Goal: Task Accomplishment & Management: Manage account settings

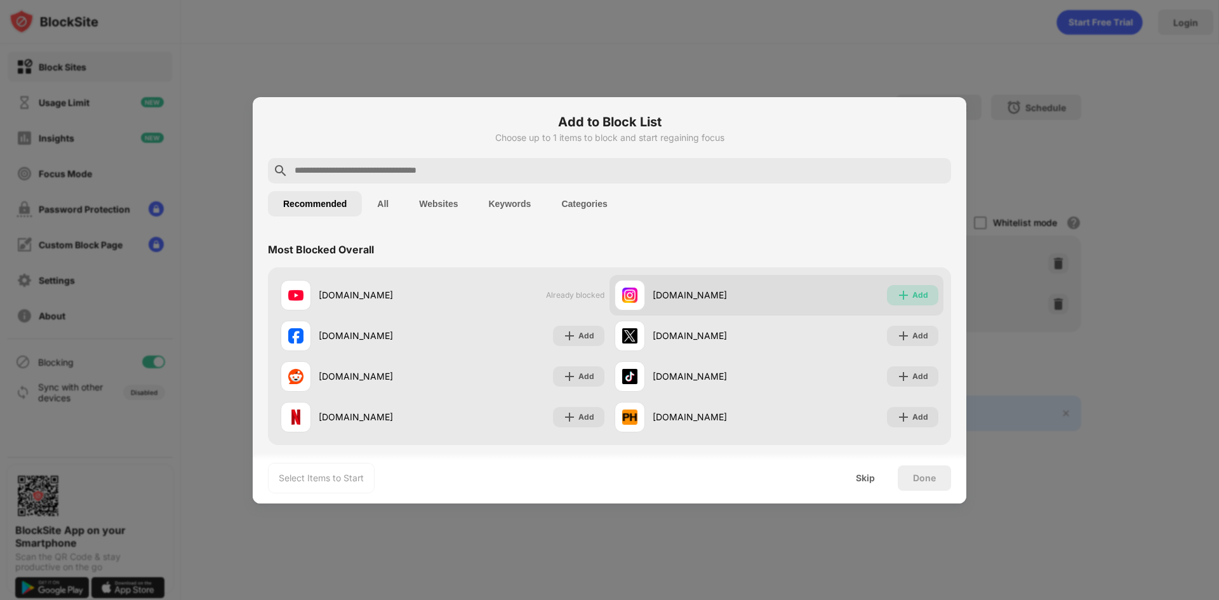
click at [902, 287] on div "Add" at bounding box center [912, 295] width 51 height 20
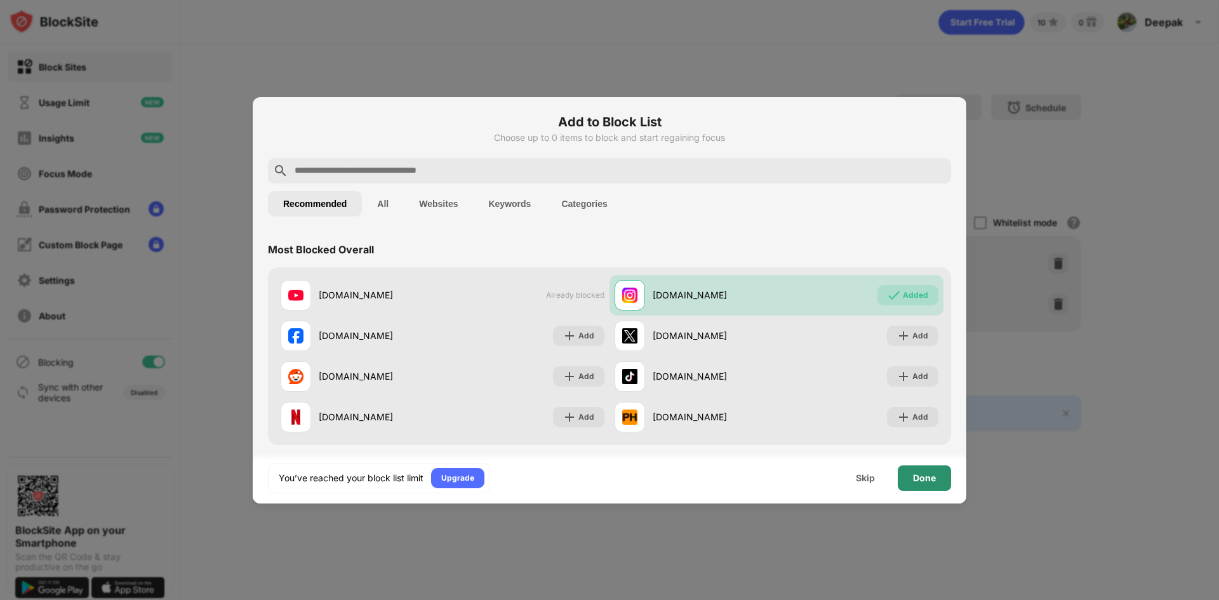
click at [930, 478] on div "Done" at bounding box center [924, 478] width 23 height 10
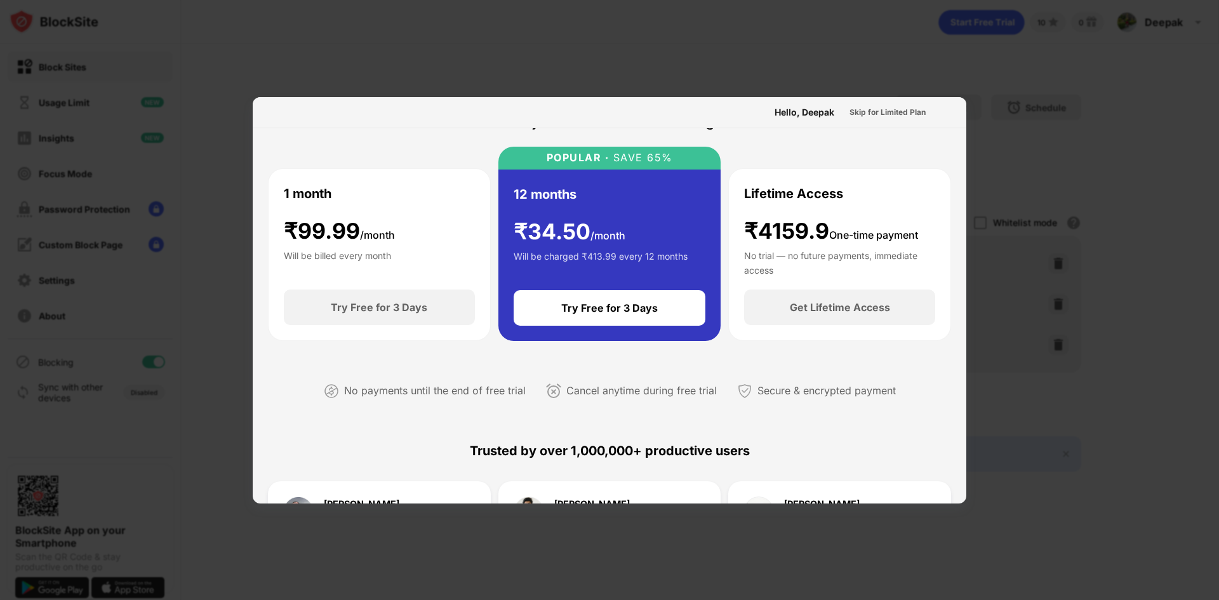
scroll to position [61, 0]
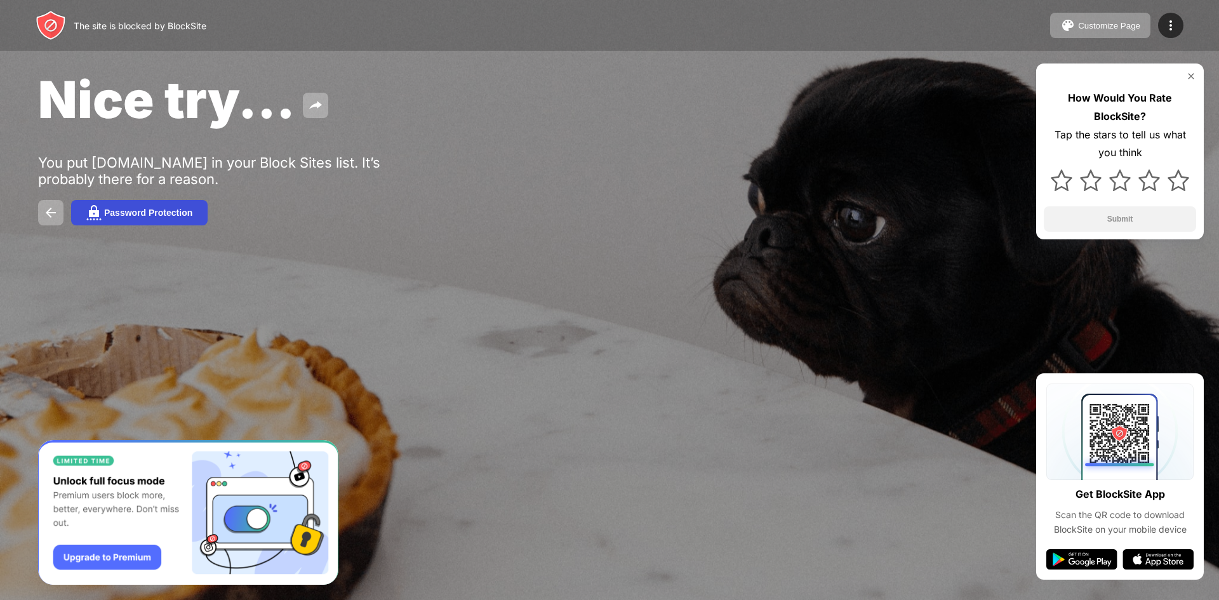
click at [195, 208] on button "Password Protection" at bounding box center [139, 212] width 136 height 25
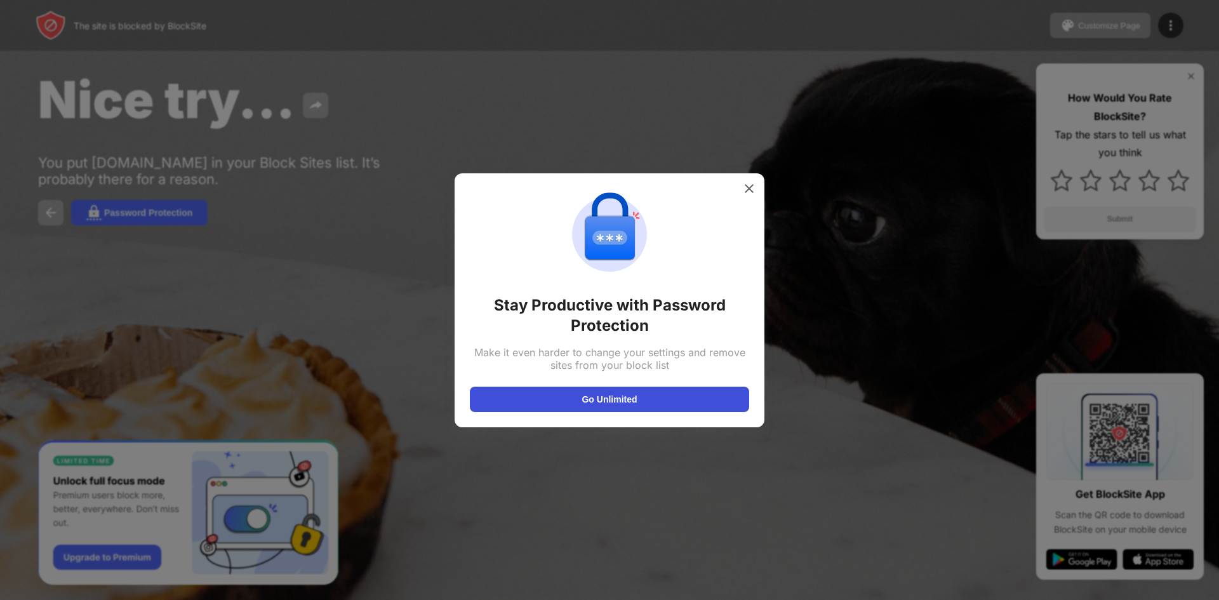
click at [562, 401] on button "Go Unlimited" at bounding box center [609, 399] width 279 height 25
